Goal: Find contact information: Find contact information

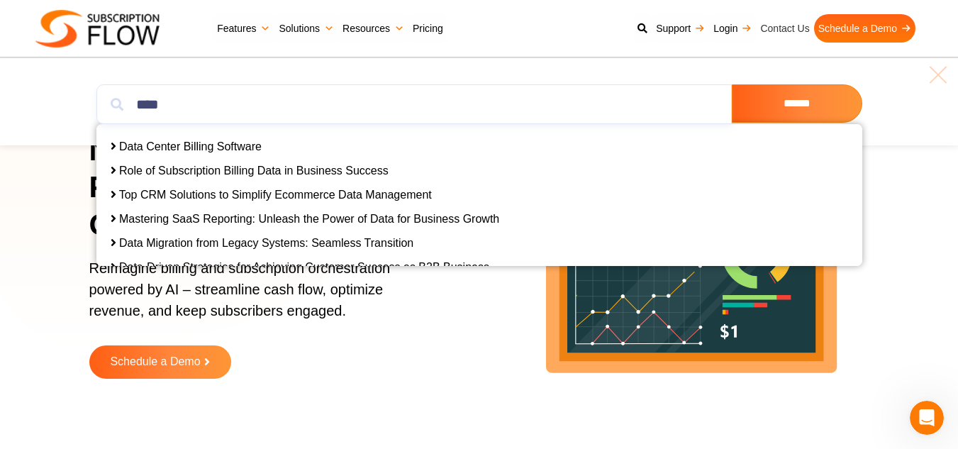
drag, startPoint x: 0, startPoint y: 0, endPoint x: 783, endPoint y: 26, distance: 783.6
click at [783, 26] on link "Contact Us" at bounding box center [784, 28] width 57 height 28
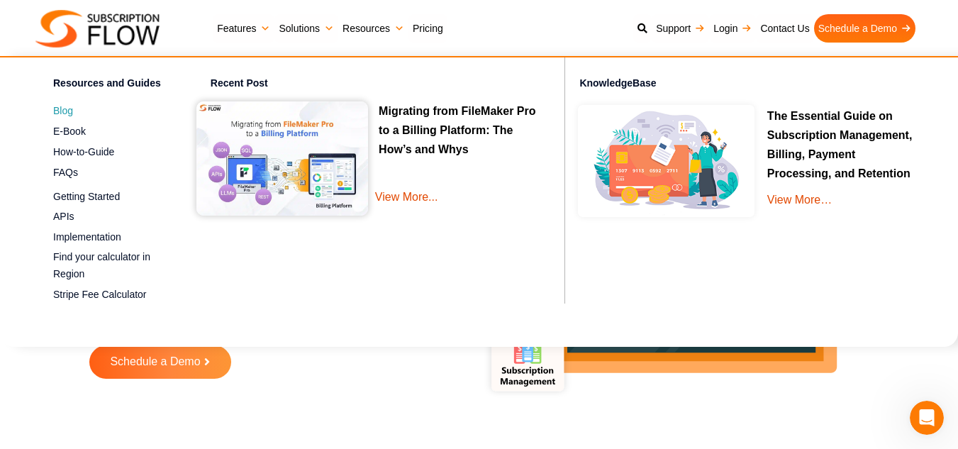
click at [69, 113] on span "Blog" at bounding box center [63, 111] width 20 height 15
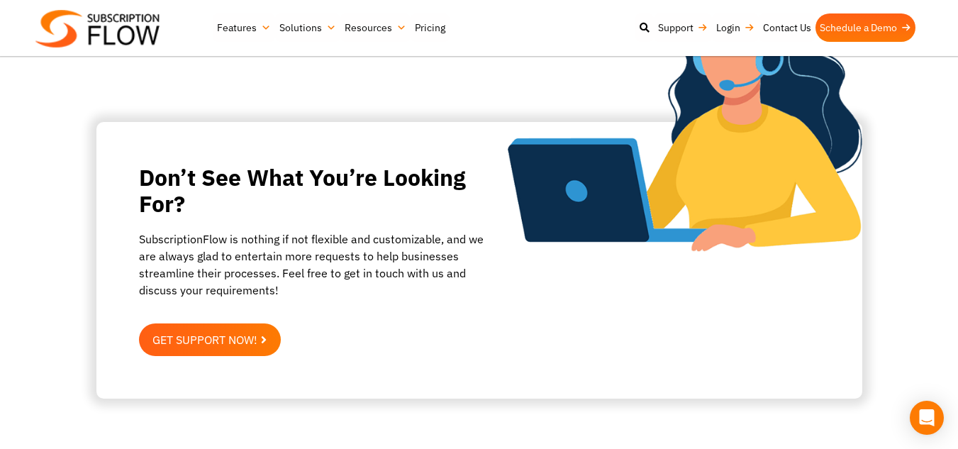
scroll to position [993, 0]
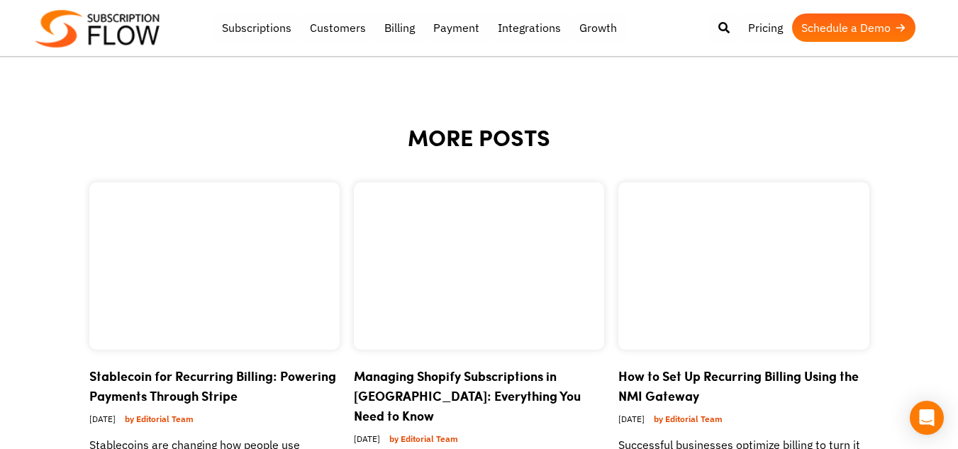
scroll to position [1986, 0]
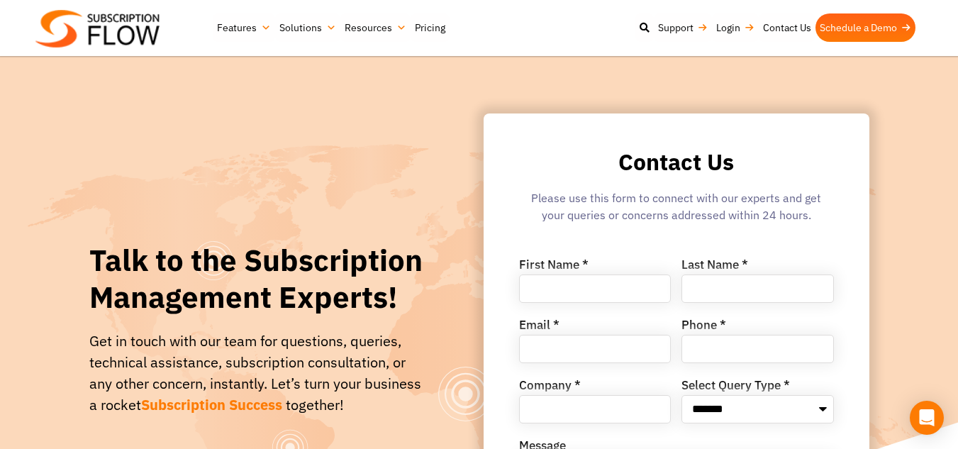
scroll to position [993, 0]
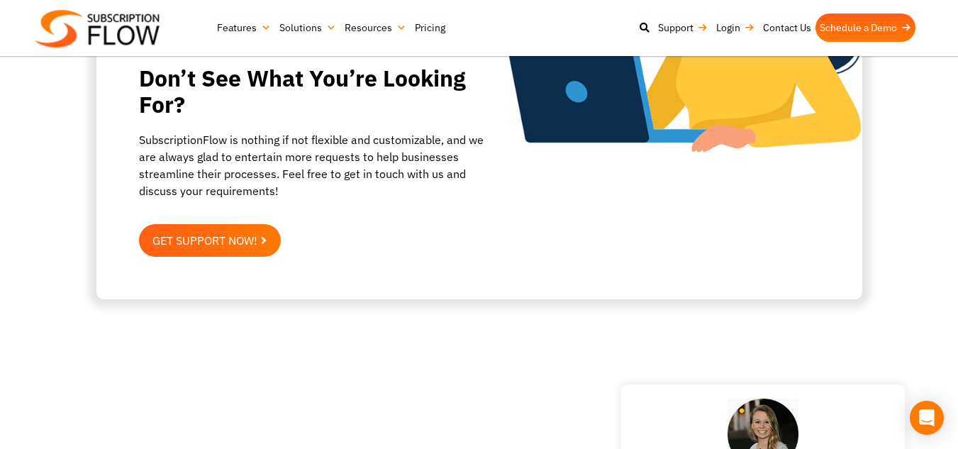
drag, startPoint x: 0, startPoint y: 0, endPoint x: 117, endPoint y: 24, distance: 119.5
click at [117, 24] on img at bounding box center [97, 29] width 124 height 38
